Goal: Check status: Check status

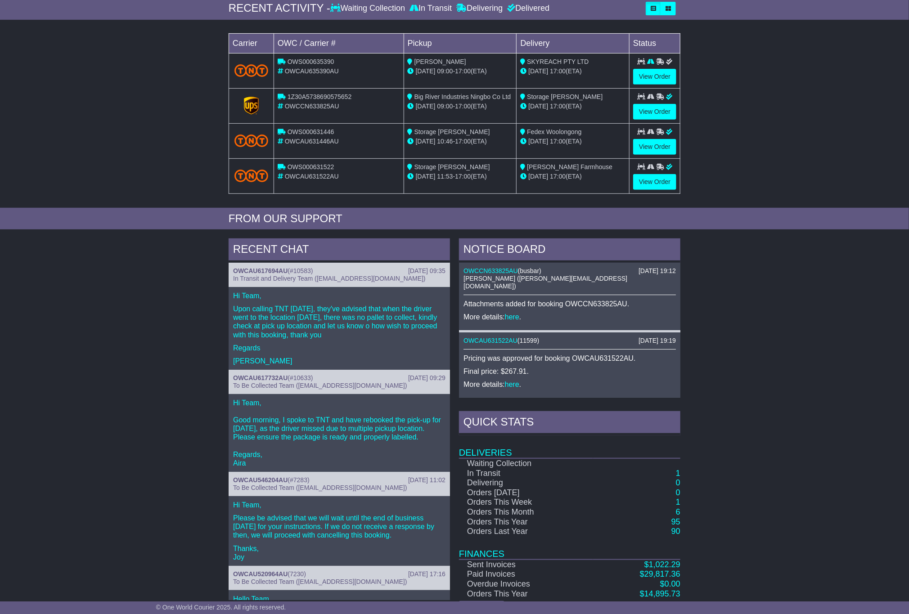
scroll to position [177, 0]
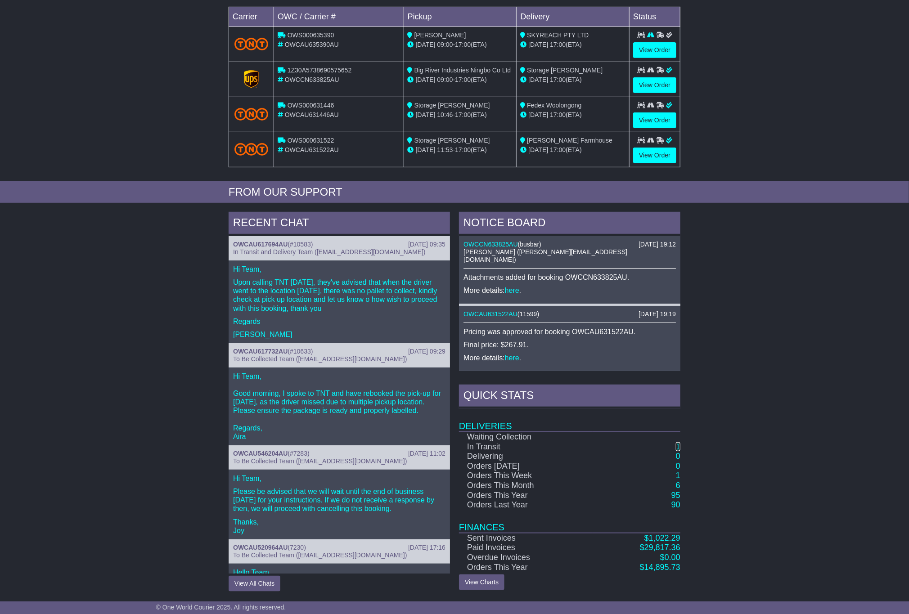
click at [678, 444] on link "1" at bounding box center [678, 446] width 4 height 9
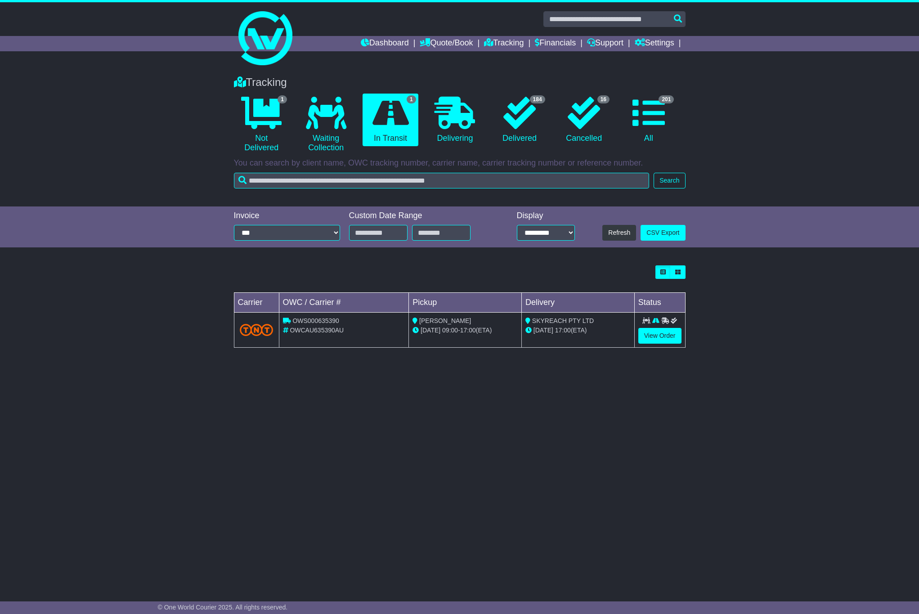
click at [731, 304] on div "Loading... No bookings found Carrier OWC / Carrier # Pickup Delivery Status OWS…" at bounding box center [459, 311] width 919 height 101
click at [319, 144] on link "0 Waiting Collection" at bounding box center [325, 125] width 55 height 63
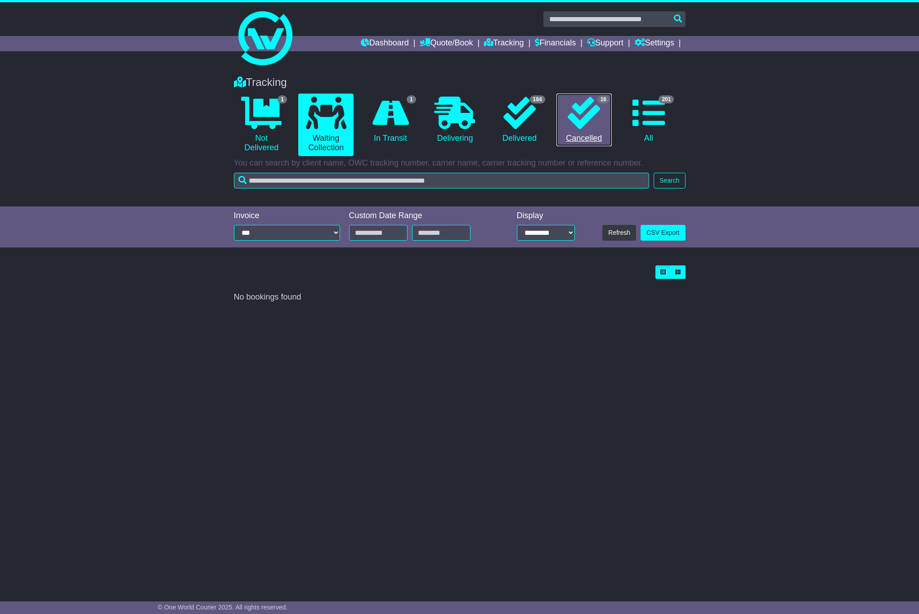
click at [587, 135] on link "16 Cancelled" at bounding box center [583, 120] width 55 height 53
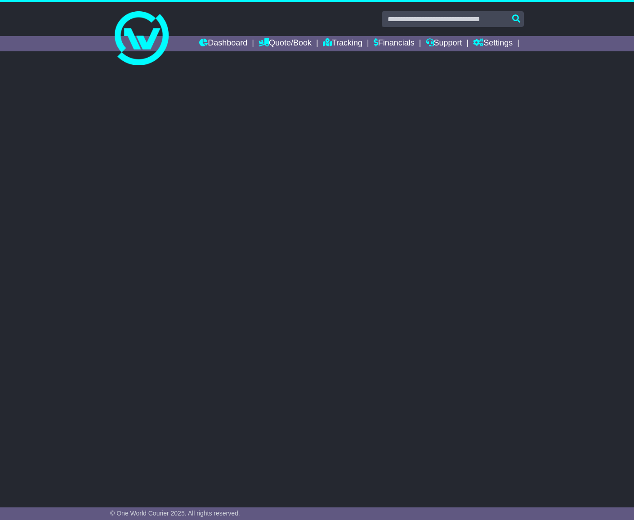
select select "**"
